Goal: Information Seeking & Learning: Compare options

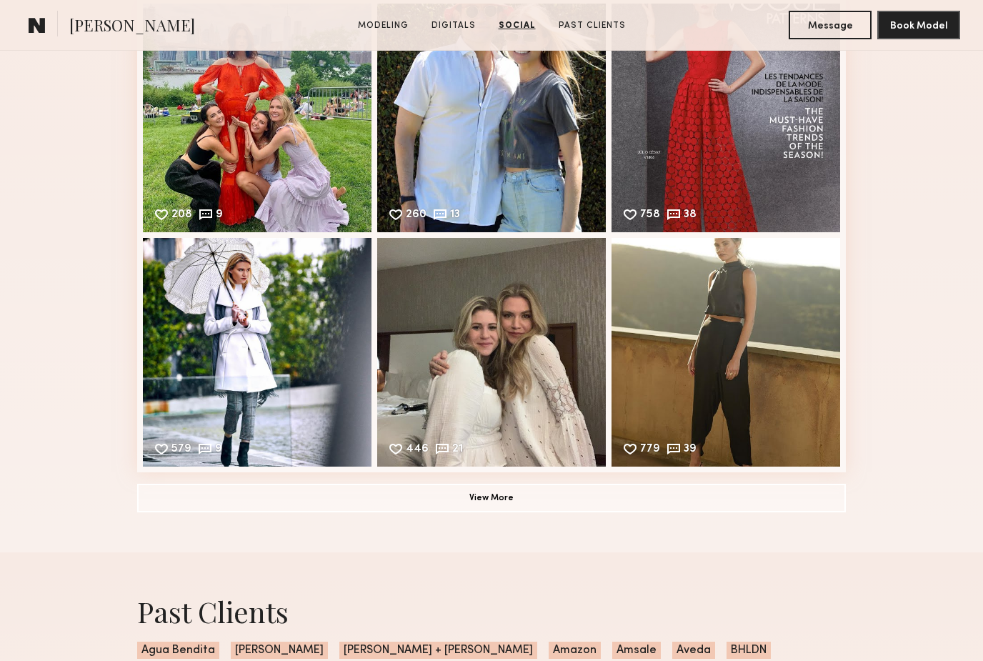
scroll to position [2170, 0]
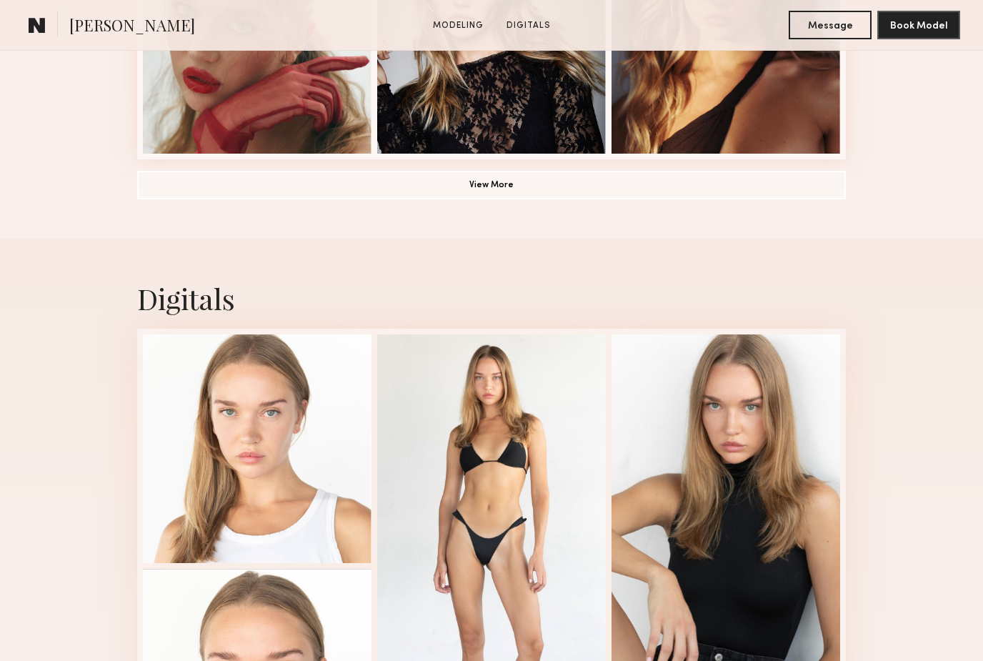
scroll to position [1127, 0]
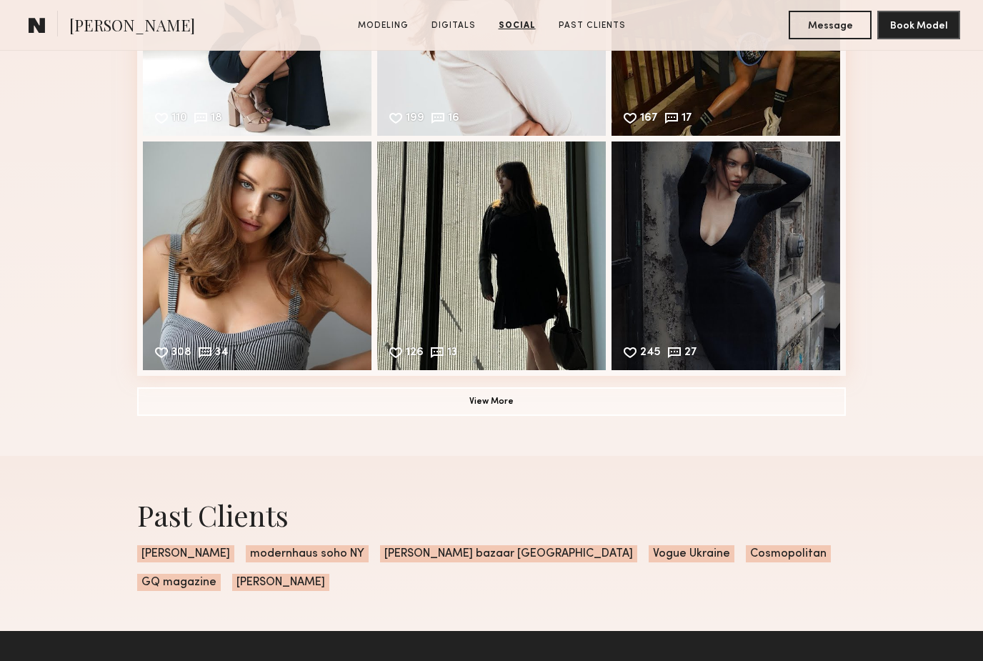
scroll to position [2244, 0]
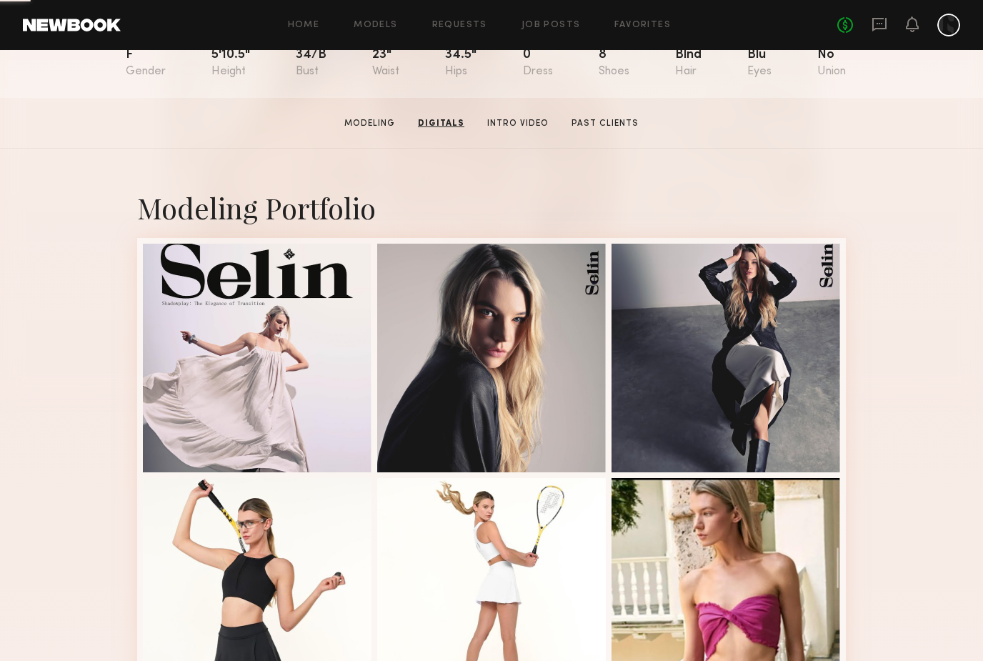
scroll to position [152, 0]
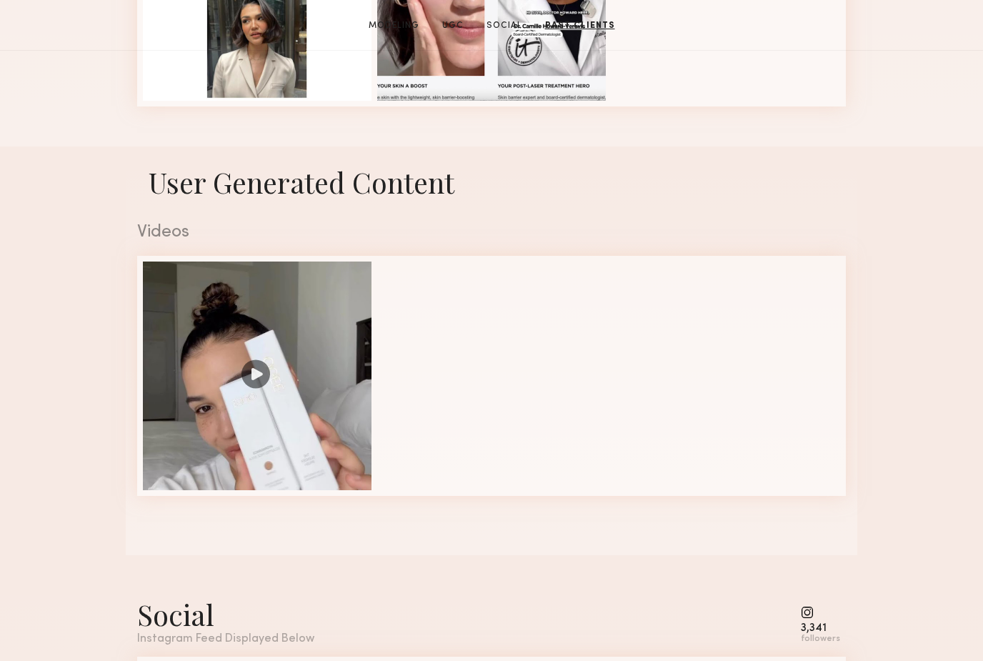
scroll to position [1000, 0]
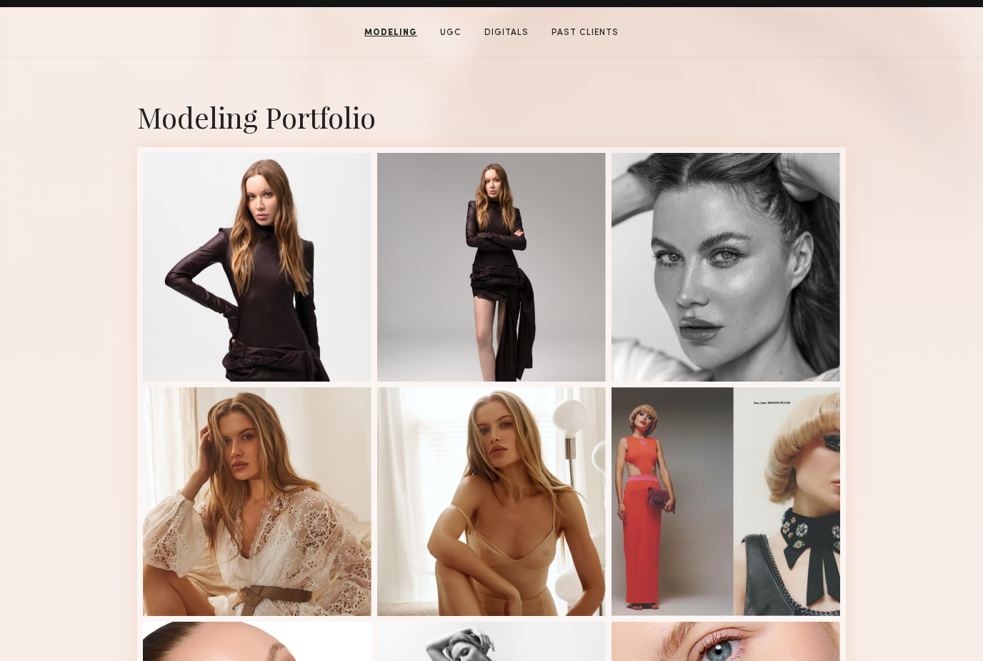
scroll to position [227, 0]
